Goal: Task Accomplishment & Management: Manage account settings

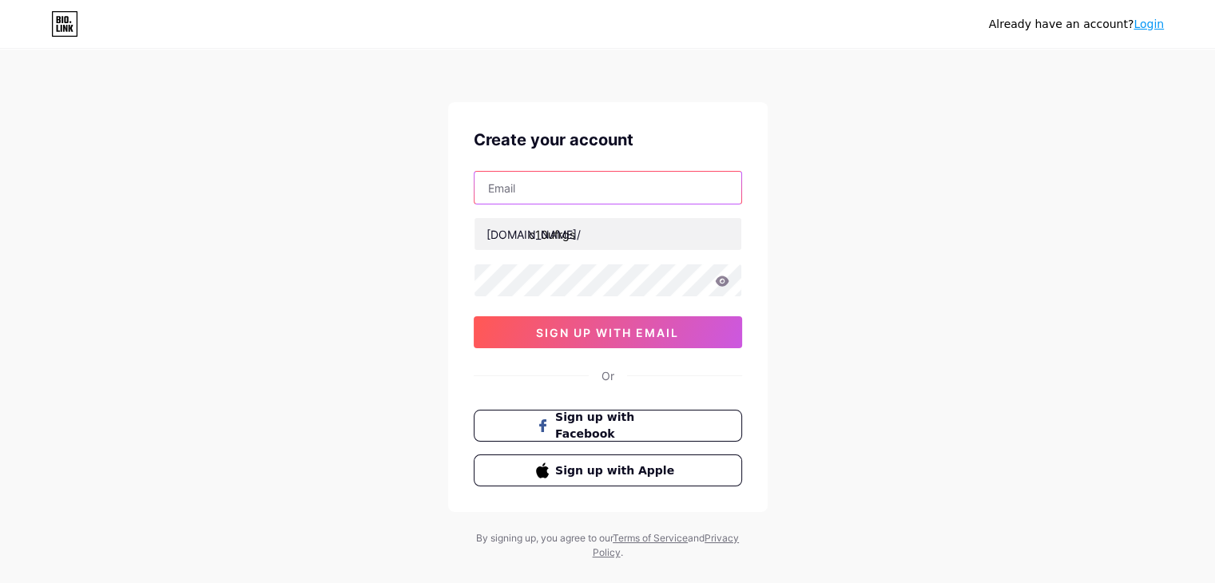
click at [553, 186] on input "text" at bounding box center [608, 188] width 267 height 32
paste input "[EMAIL_ADDRESS][DOMAIN_NAME]."
click at [815, 232] on div "Already have an account? Login Create your account [EMAIL_ADDRESS][DOMAIN_NAME]…" at bounding box center [607, 305] width 1215 height 611
click at [719, 280] on icon at bounding box center [722, 281] width 14 height 10
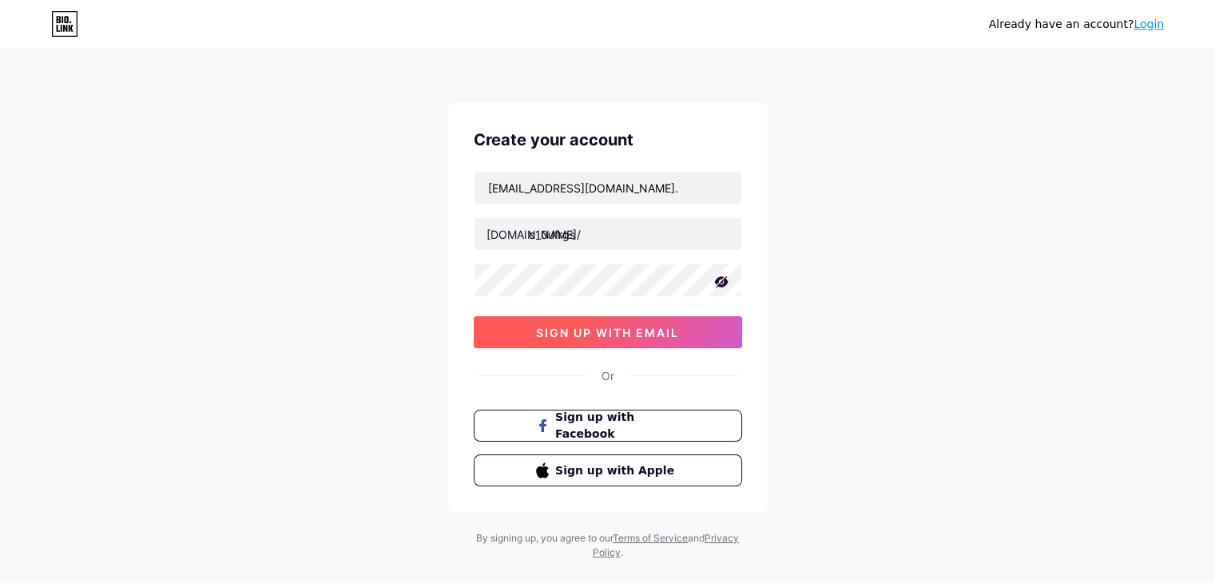
click at [581, 316] on button "sign up with email" at bounding box center [608, 332] width 268 height 32
click at [565, 321] on button "sign up with email" at bounding box center [608, 332] width 268 height 32
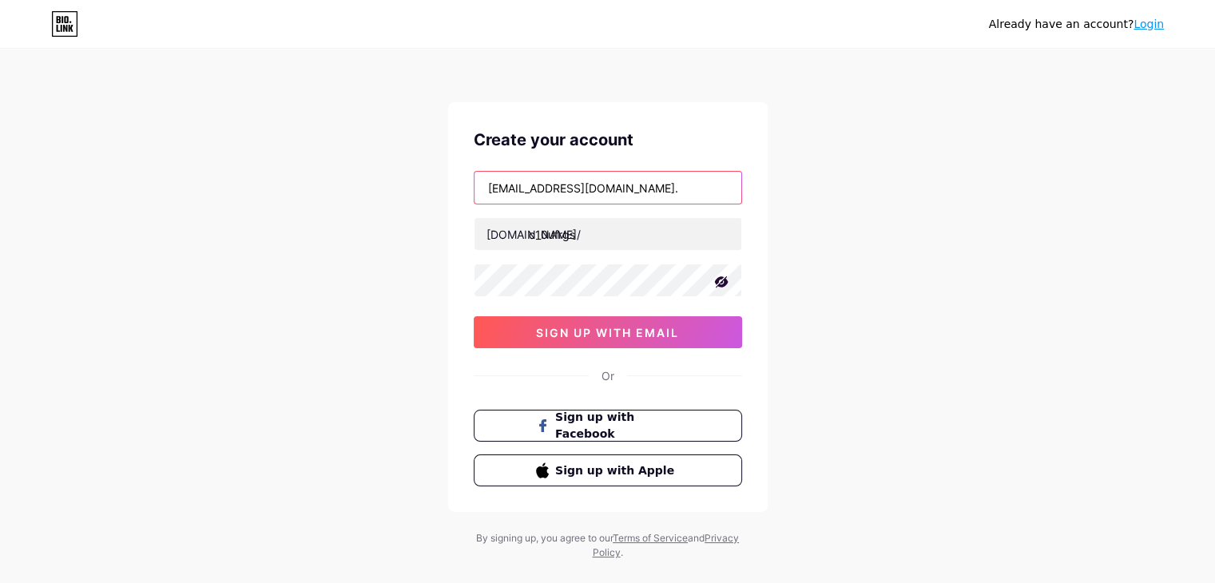
click at [557, 193] on input "[EMAIL_ADDRESS][DOMAIN_NAME]." at bounding box center [608, 188] width 267 height 32
click at [566, 193] on input "[EMAIL_ADDRESS][DOMAIN_NAME]." at bounding box center [608, 188] width 267 height 32
type input "[EMAIL_ADDRESS][DOMAIN_NAME]"
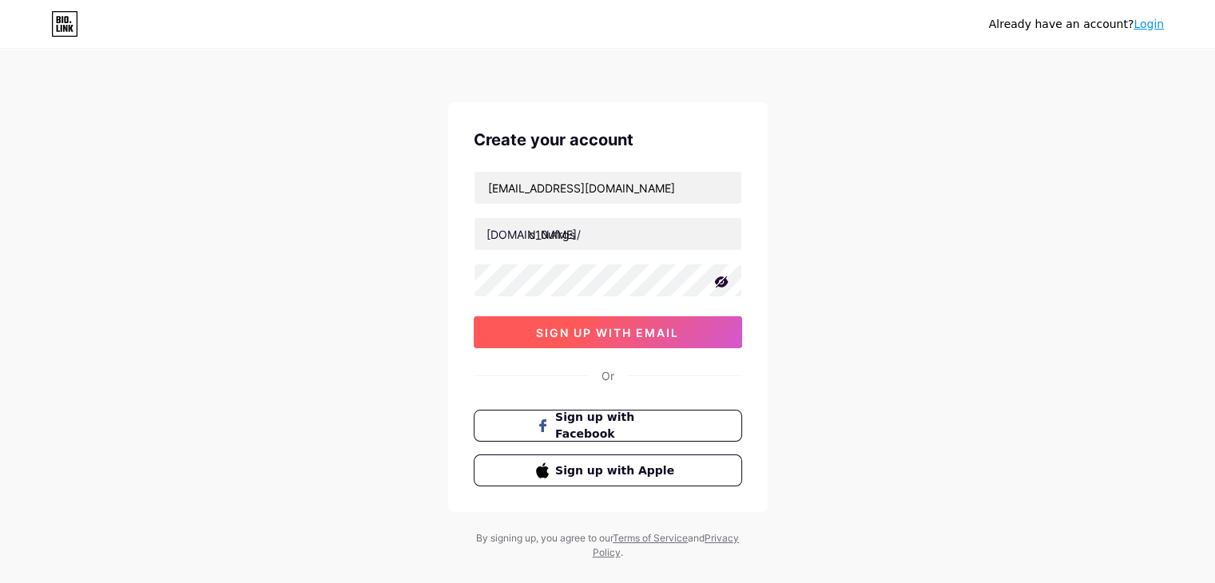
click at [609, 328] on span "sign up with email" at bounding box center [607, 333] width 143 height 14
click at [664, 328] on span "sign up with email" at bounding box center [607, 333] width 143 height 14
click at [1148, 24] on link "Login" at bounding box center [1149, 24] width 30 height 13
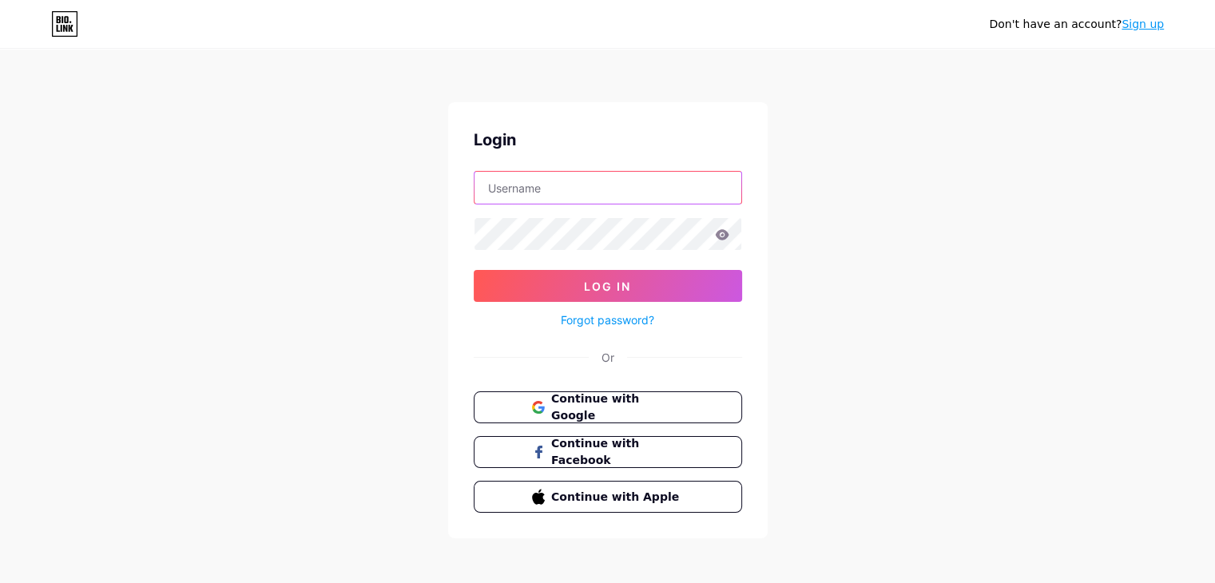
click at [518, 194] on input "text" at bounding box center [608, 188] width 267 height 32
click at [1157, 22] on link "Sign up" at bounding box center [1143, 24] width 42 height 13
